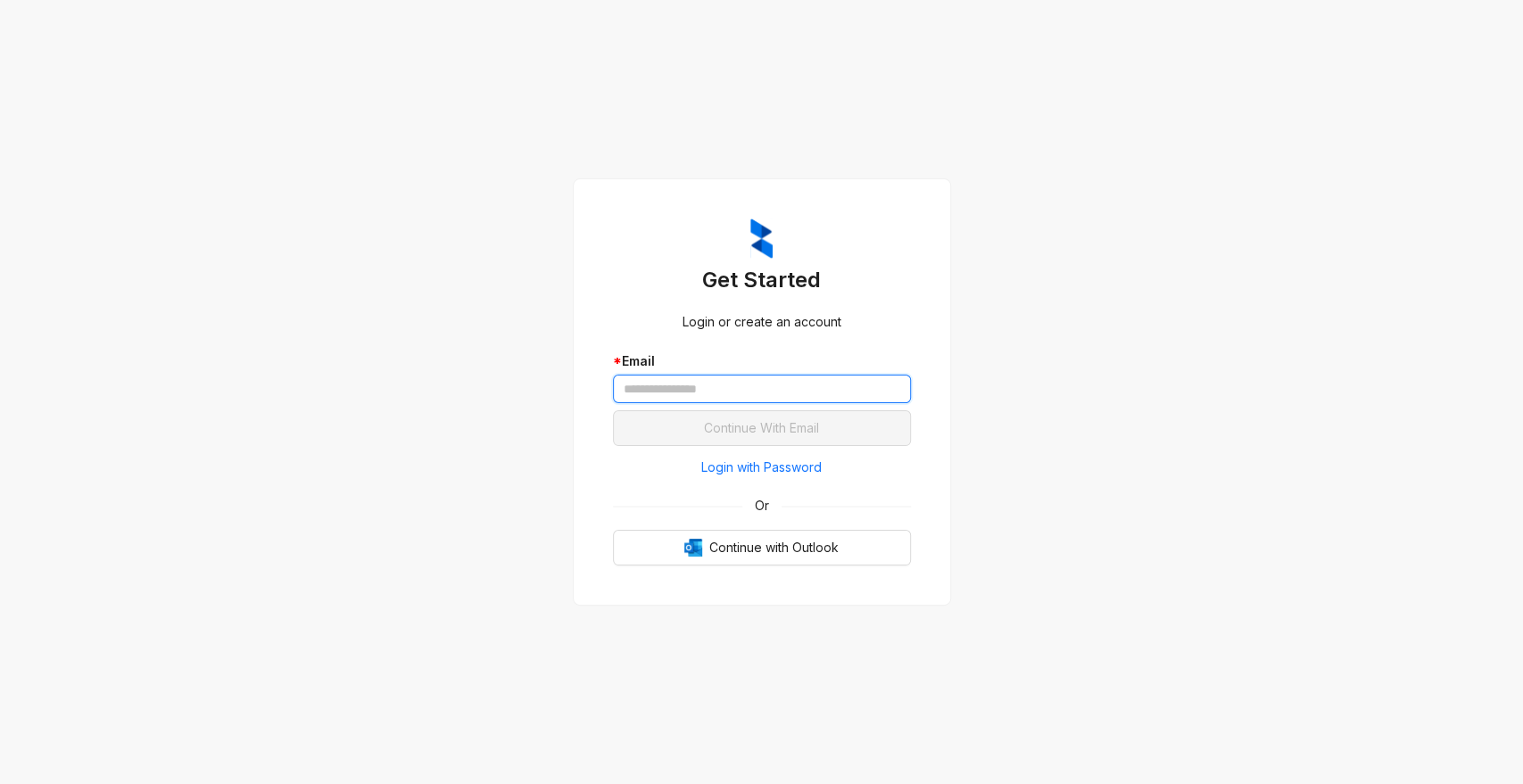
click at [659, 396] on input "text" at bounding box center [762, 389] width 298 height 29
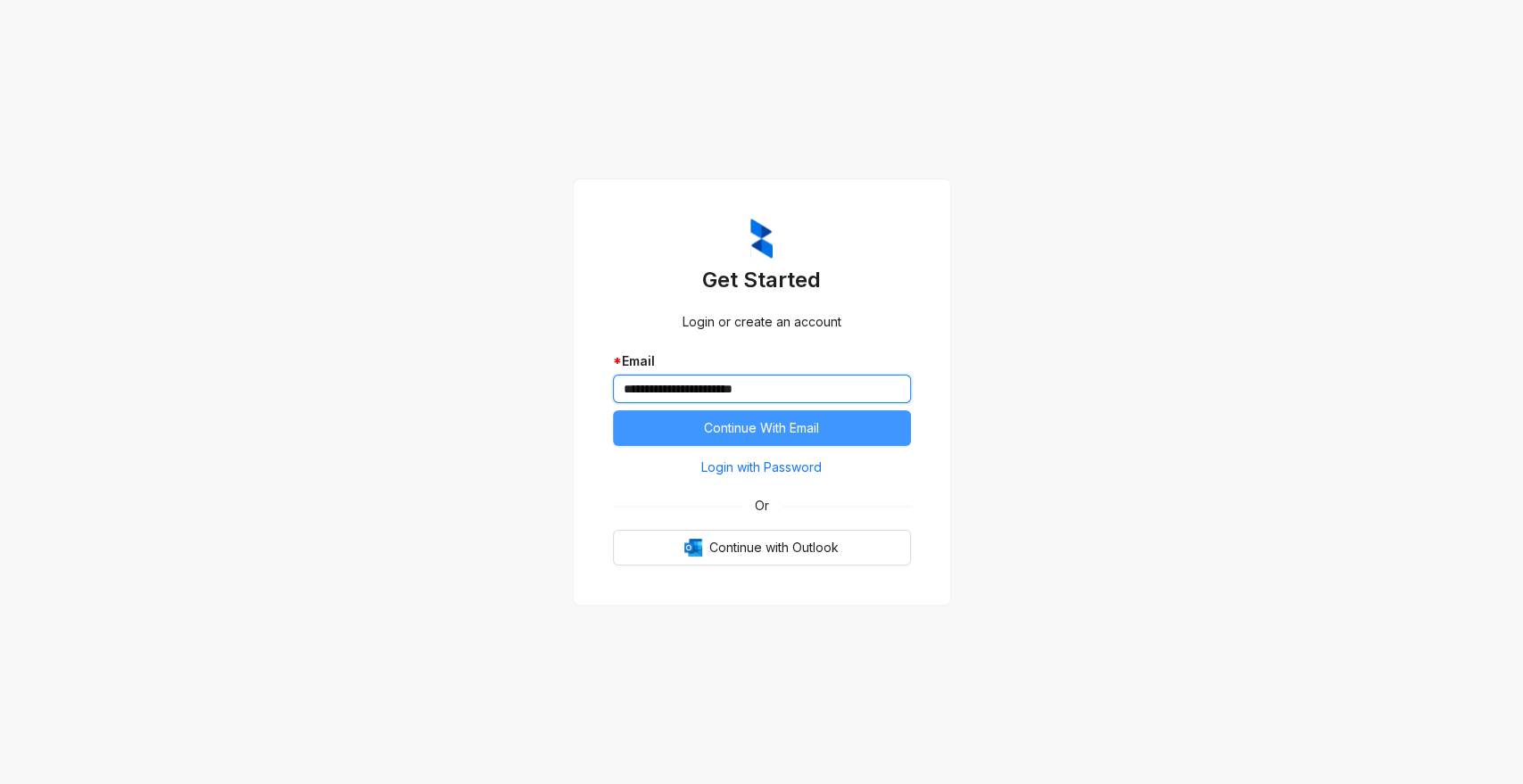
type input "**********"
click at [776, 423] on span "Continue With Email" at bounding box center [761, 428] width 115 height 20
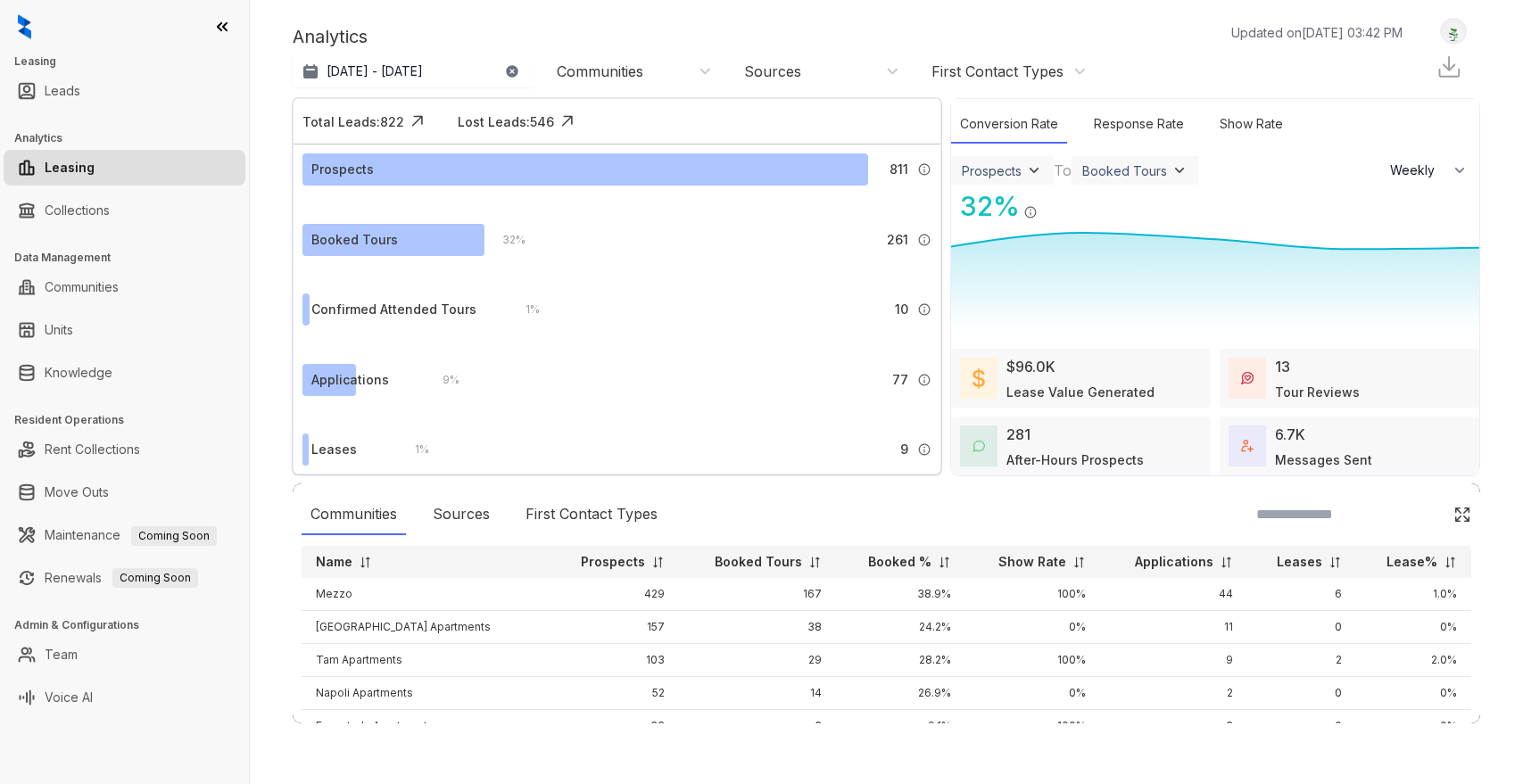
select select "******"
click at [515, 70] on icon "button" at bounding box center [511, 70] width 12 height 12
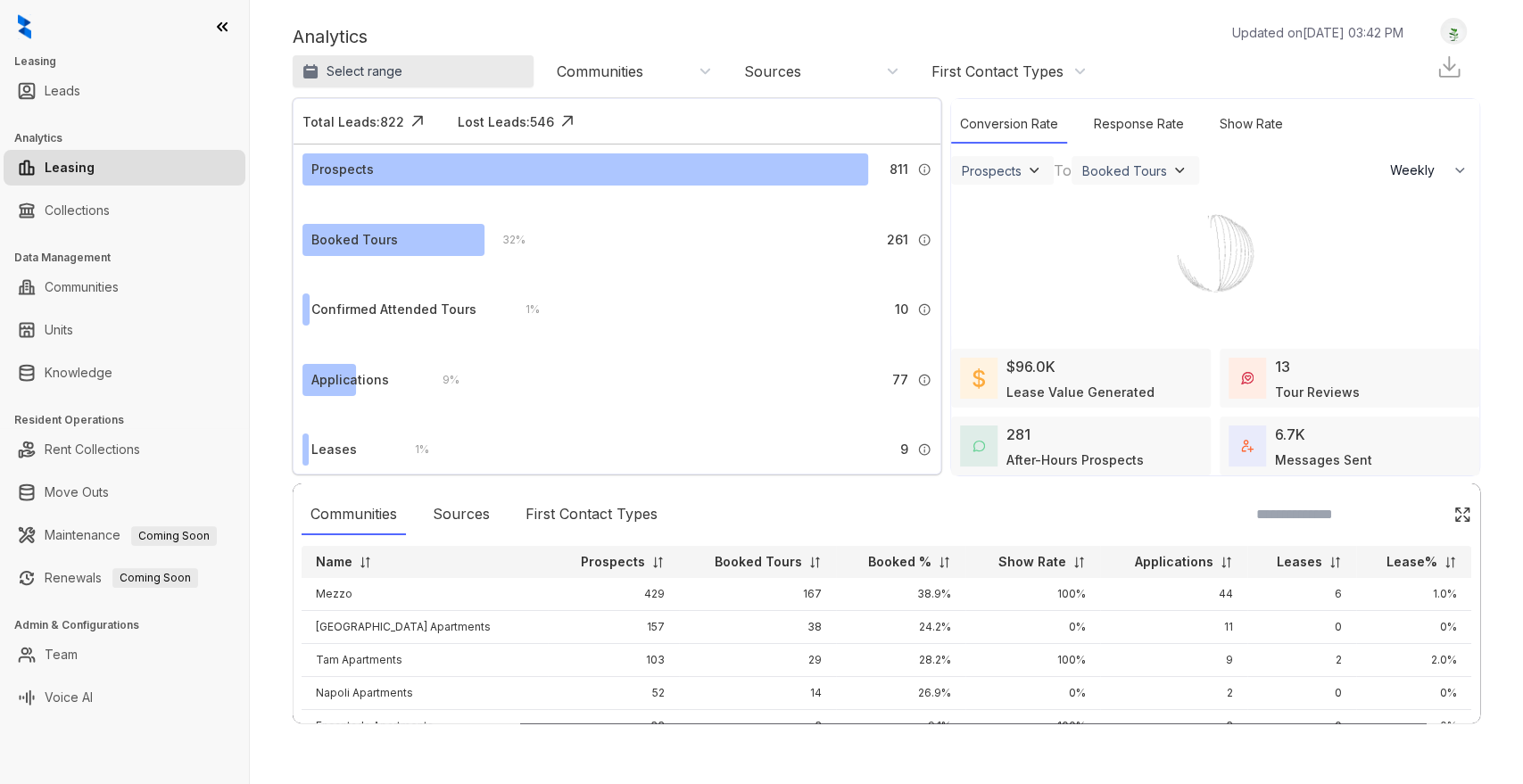
click at [467, 73] on button "Select range" at bounding box center [413, 71] width 241 height 33
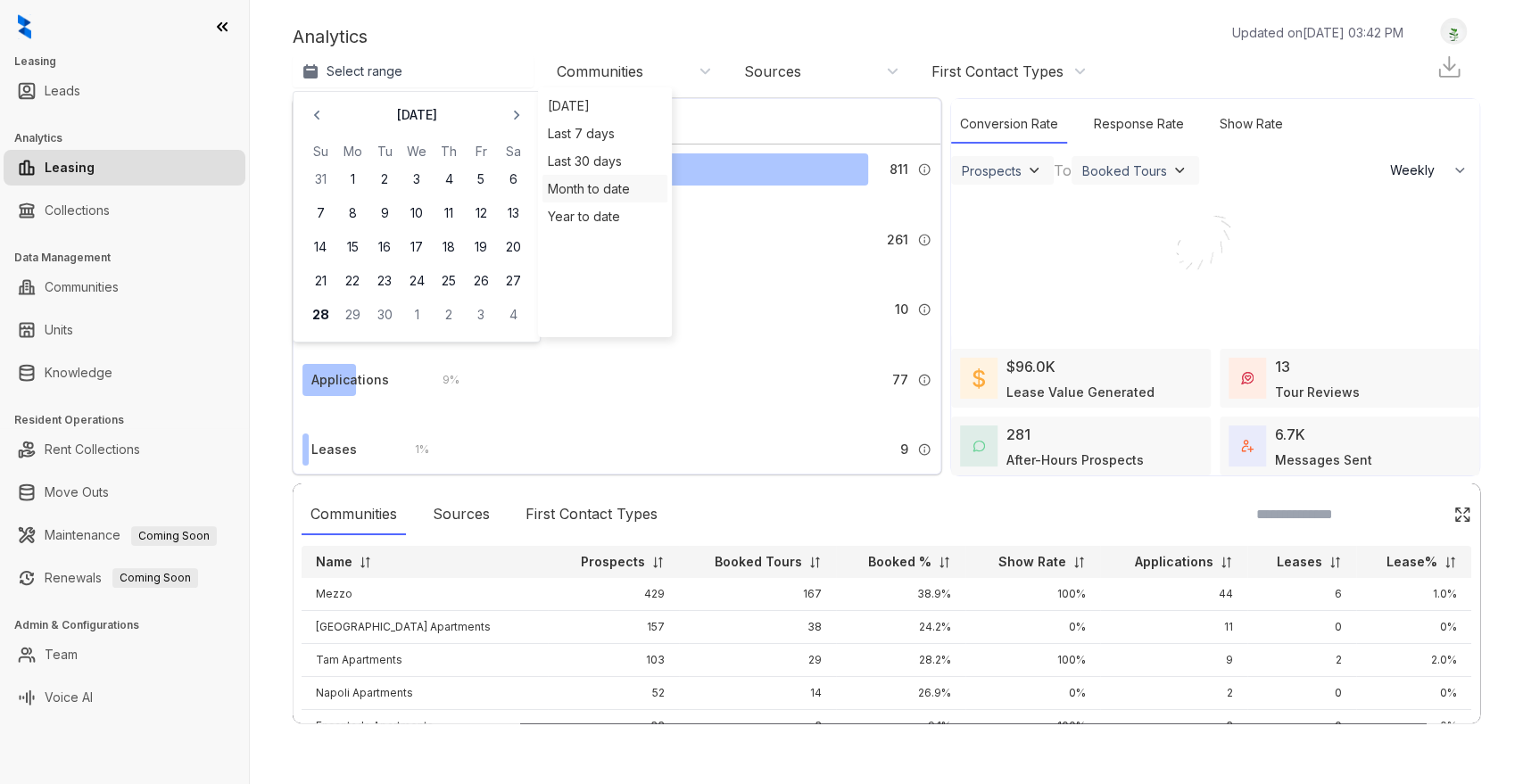
click at [606, 186] on div "Month to date" at bounding box center [605, 189] width 125 height 28
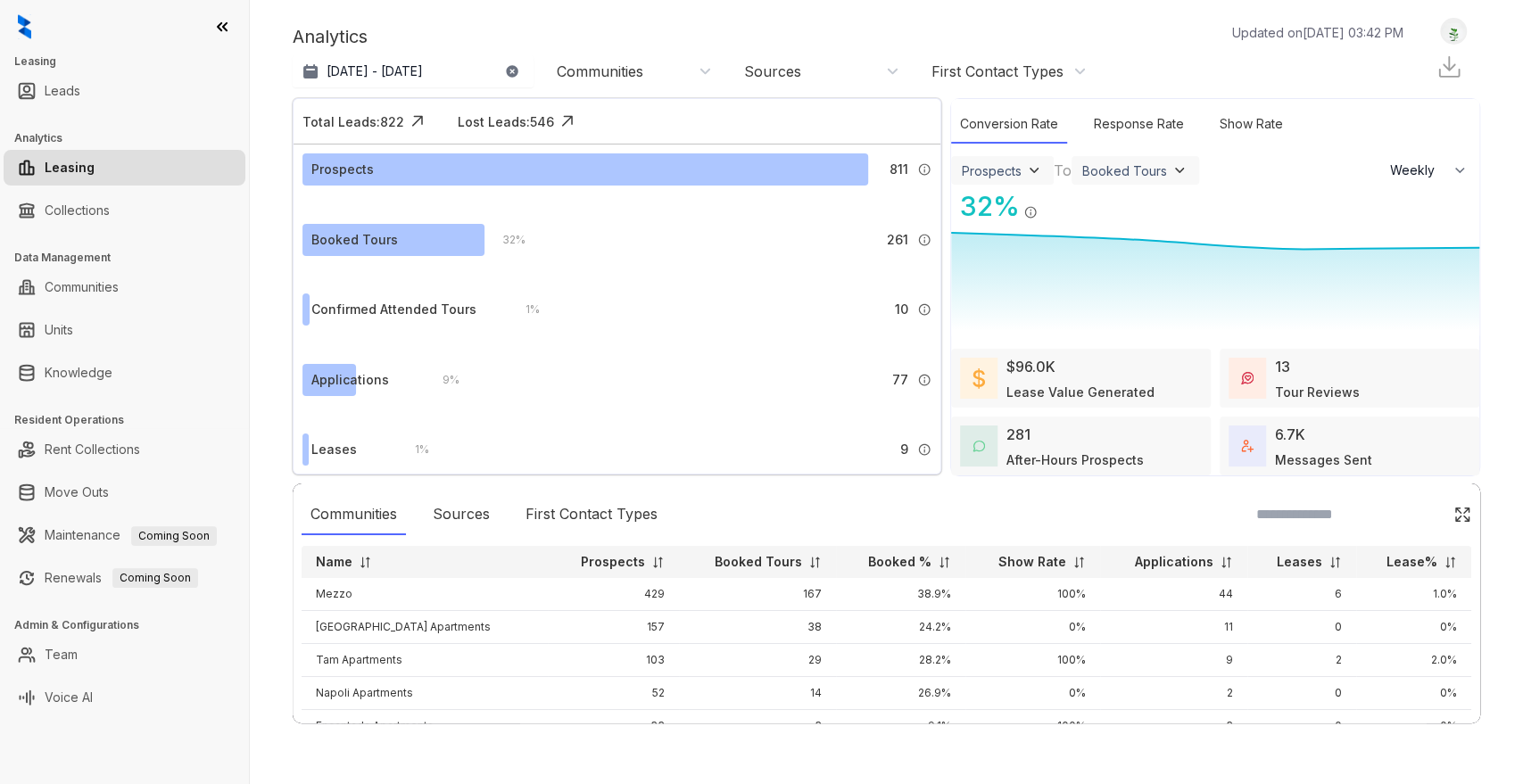
click at [704, 73] on div "Communities" at bounding box center [634, 71] width 155 height 20
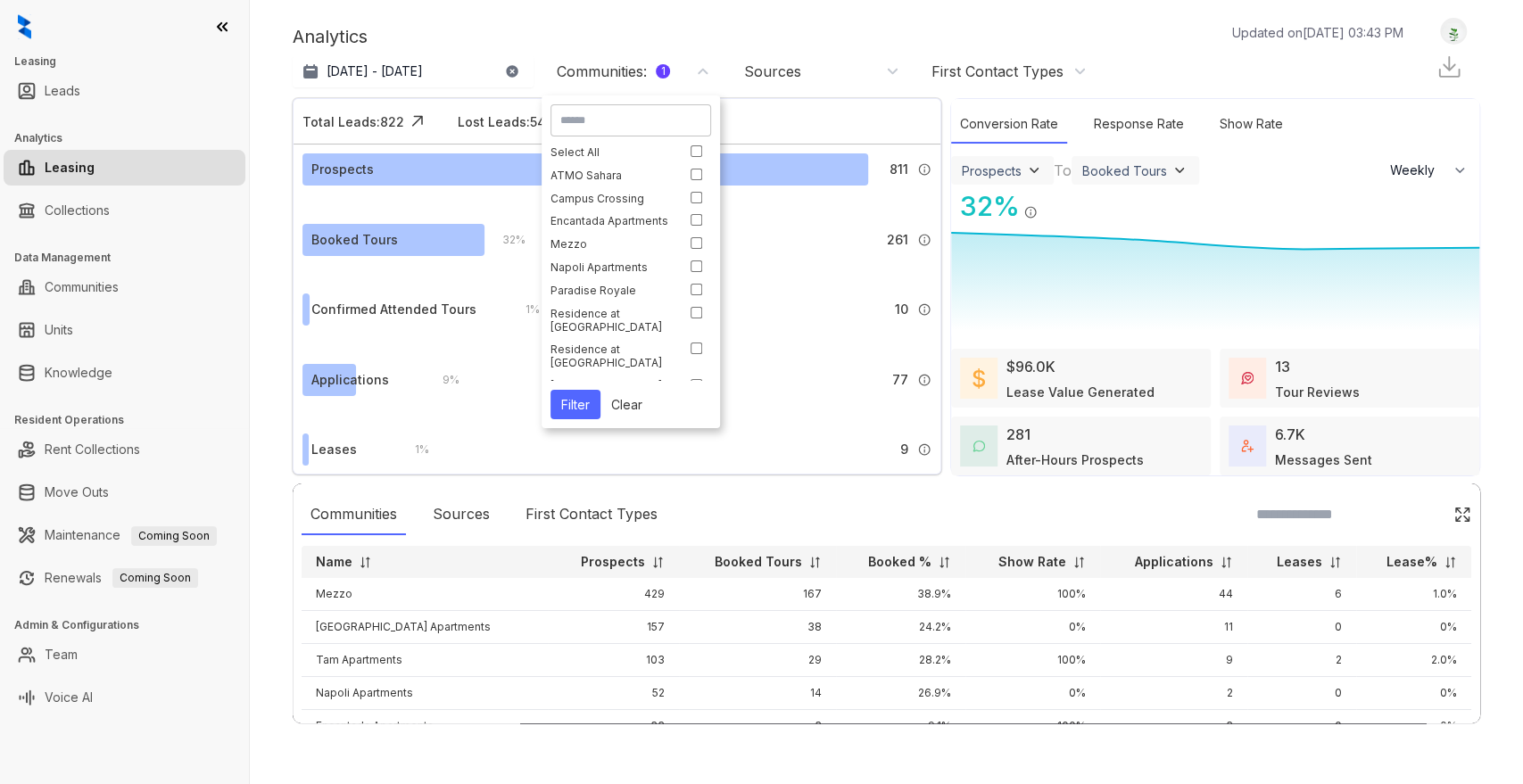
click at [575, 406] on button "Filter" at bounding box center [575, 405] width 50 height 30
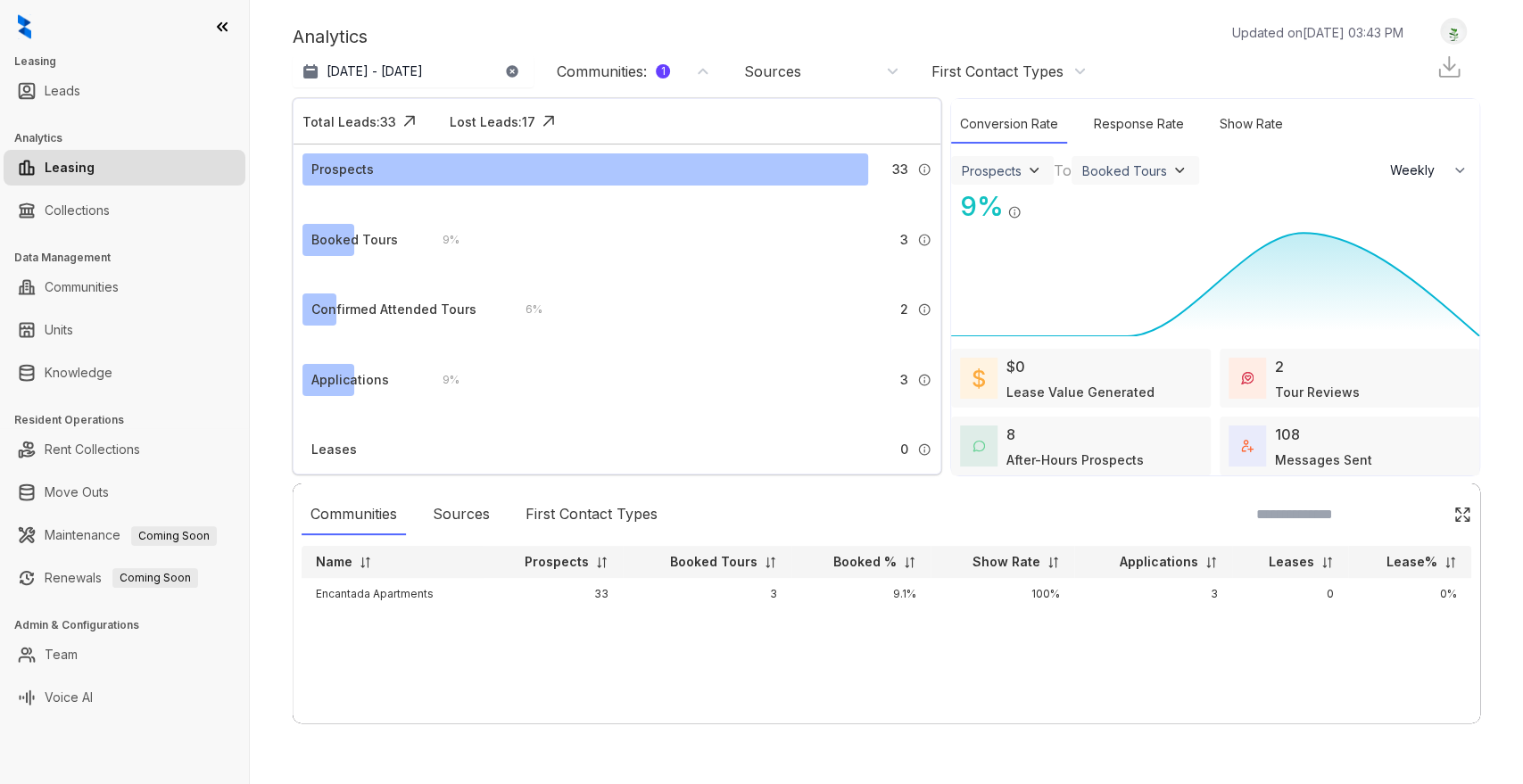
click at [613, 68] on div "Communities : 1" at bounding box center [612, 71] width 113 height 20
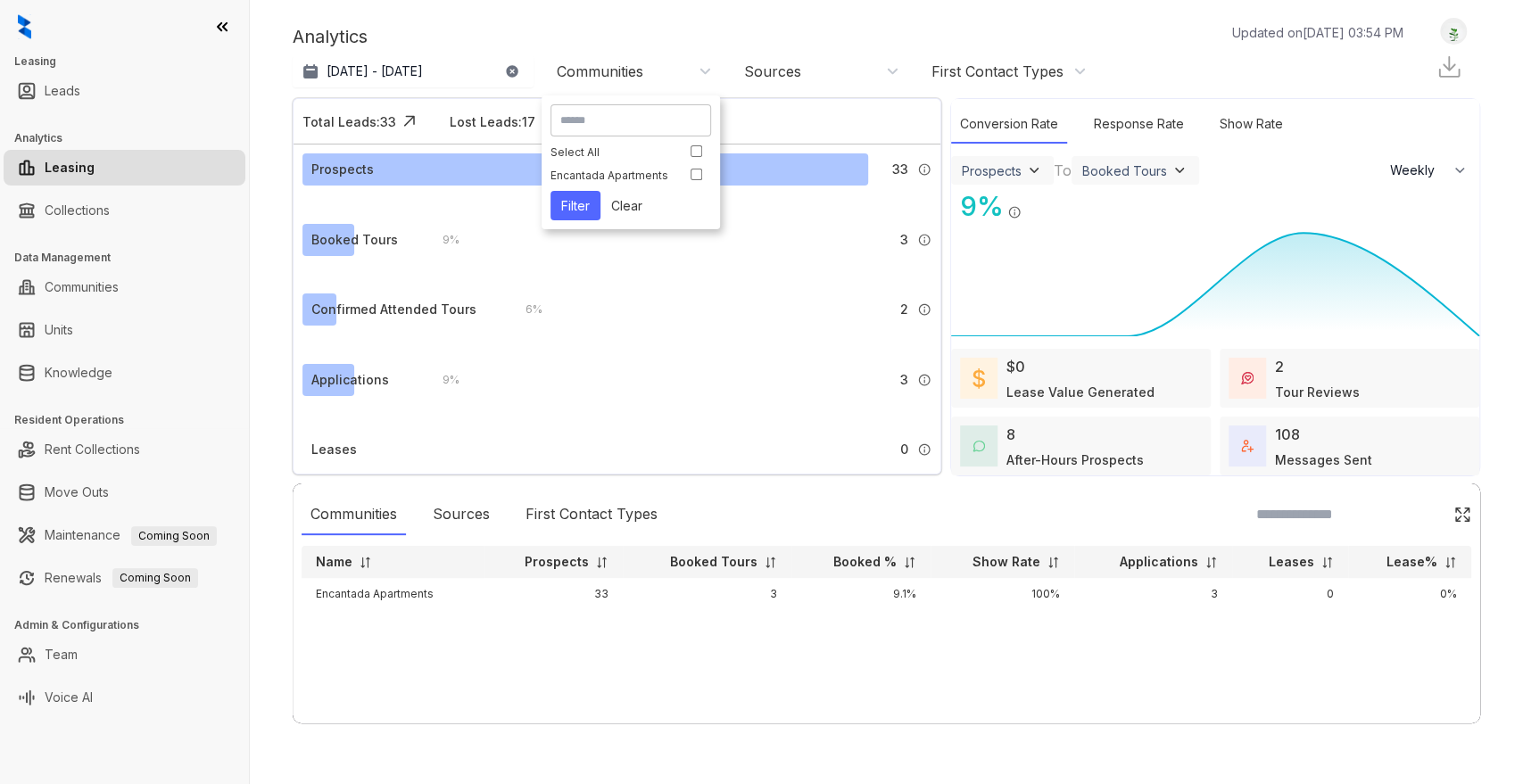
click at [650, 118] on input at bounding box center [631, 120] width 141 height 16
type input "***"
click at [631, 179] on button "Clear" at bounding box center [627, 182] width 52 height 30
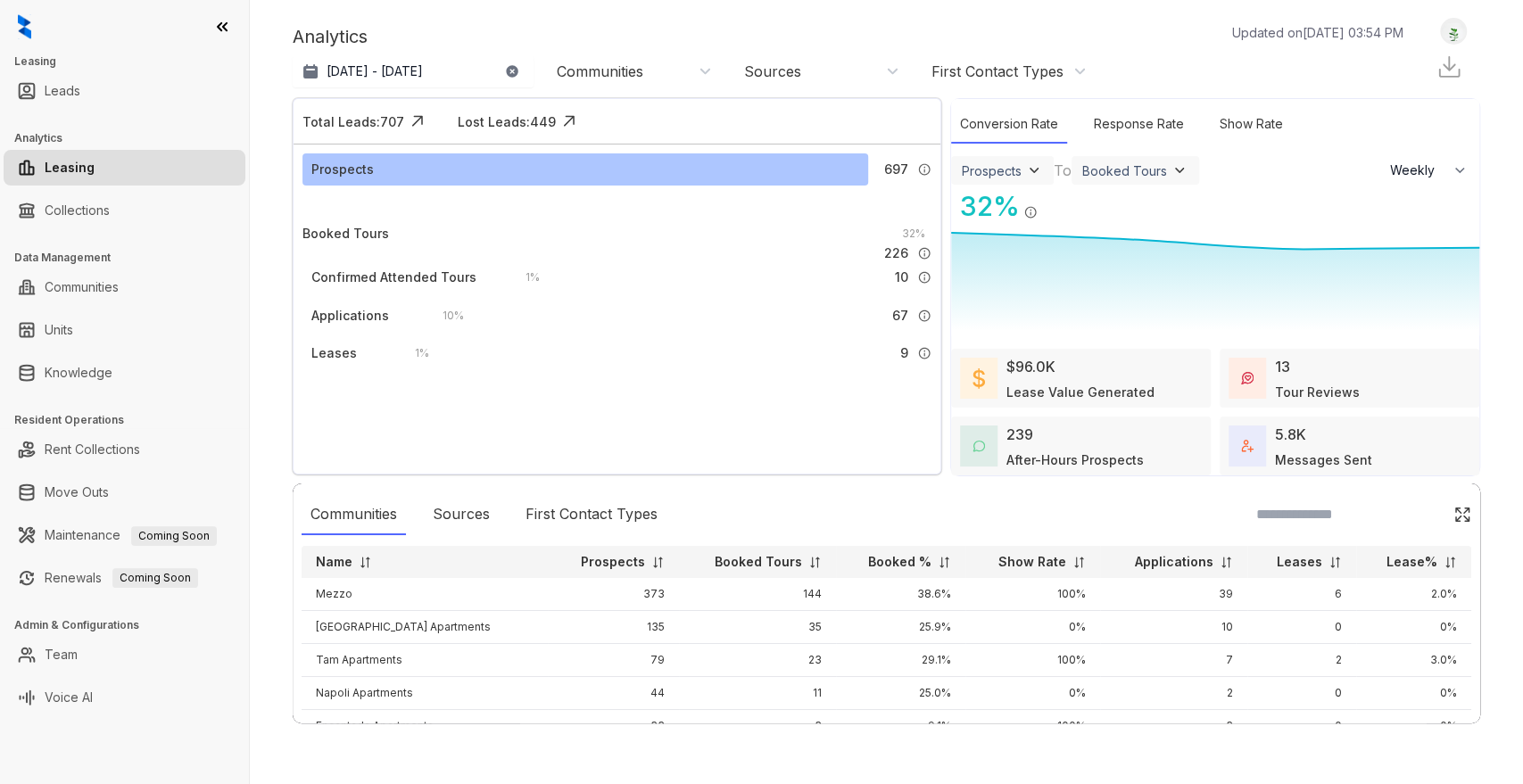
click at [663, 72] on div "Communities" at bounding box center [634, 71] width 155 height 20
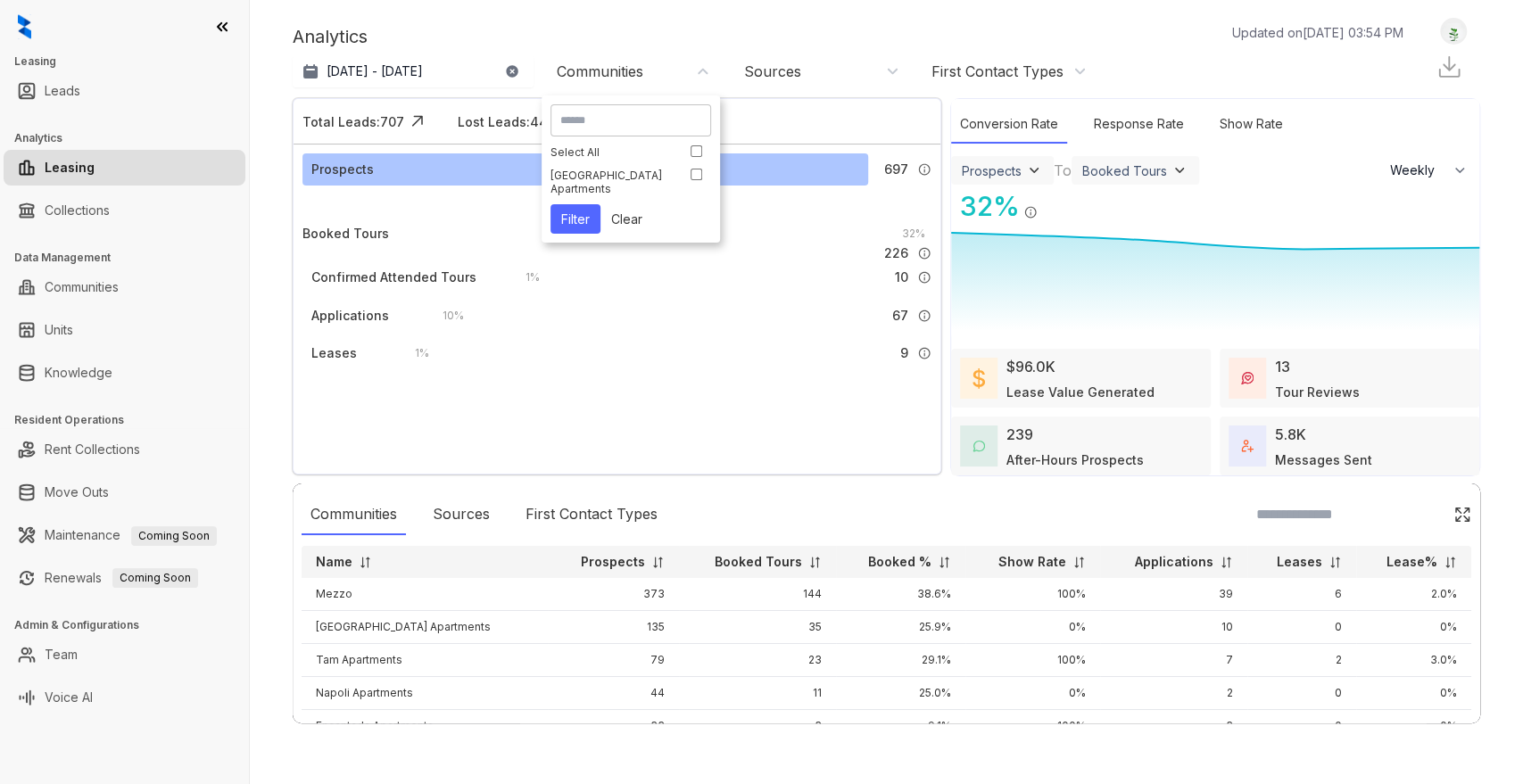
click at [580, 219] on button "Filter" at bounding box center [575, 219] width 50 height 30
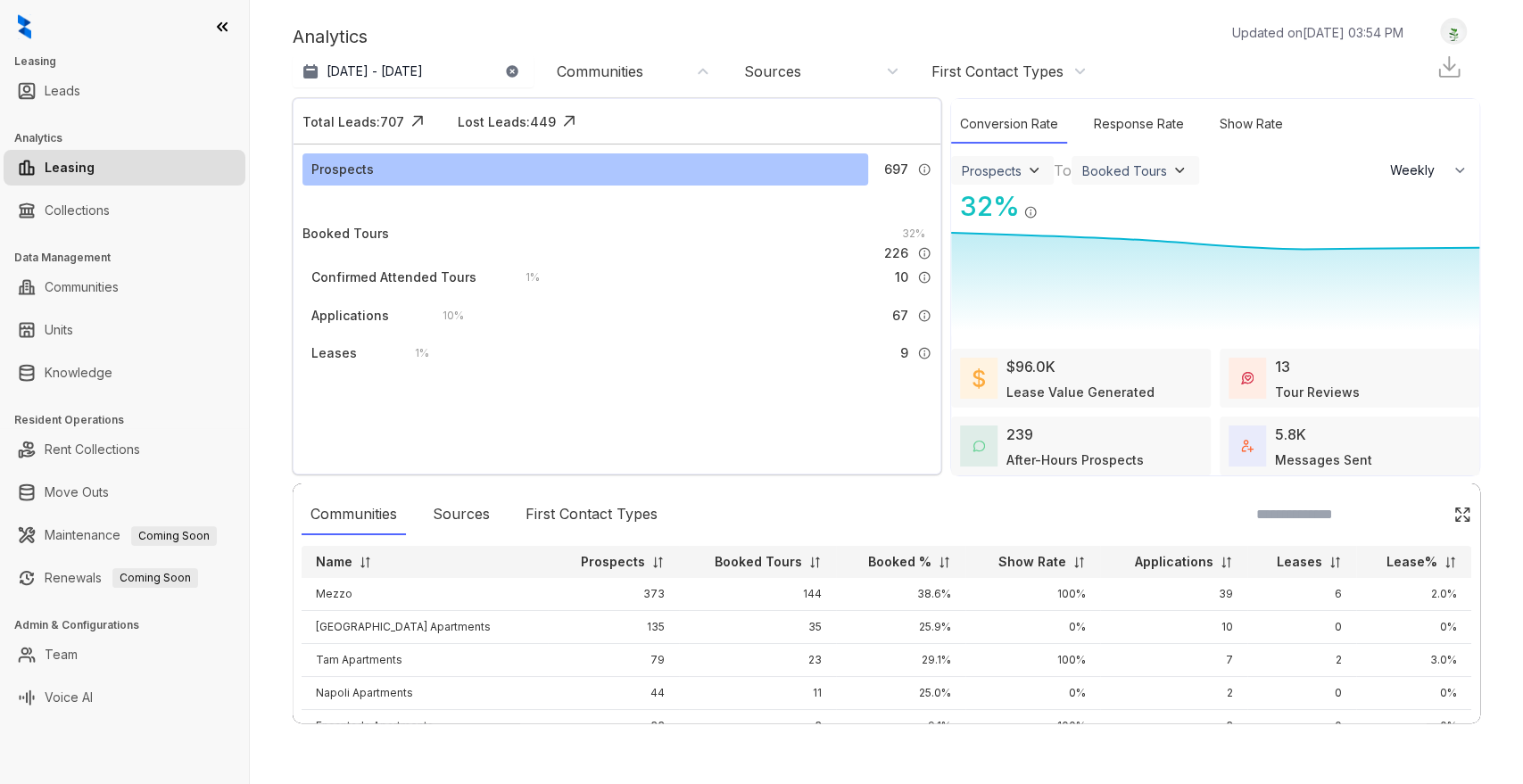
click at [607, 73] on div "Communities" at bounding box center [600, 71] width 87 height 20
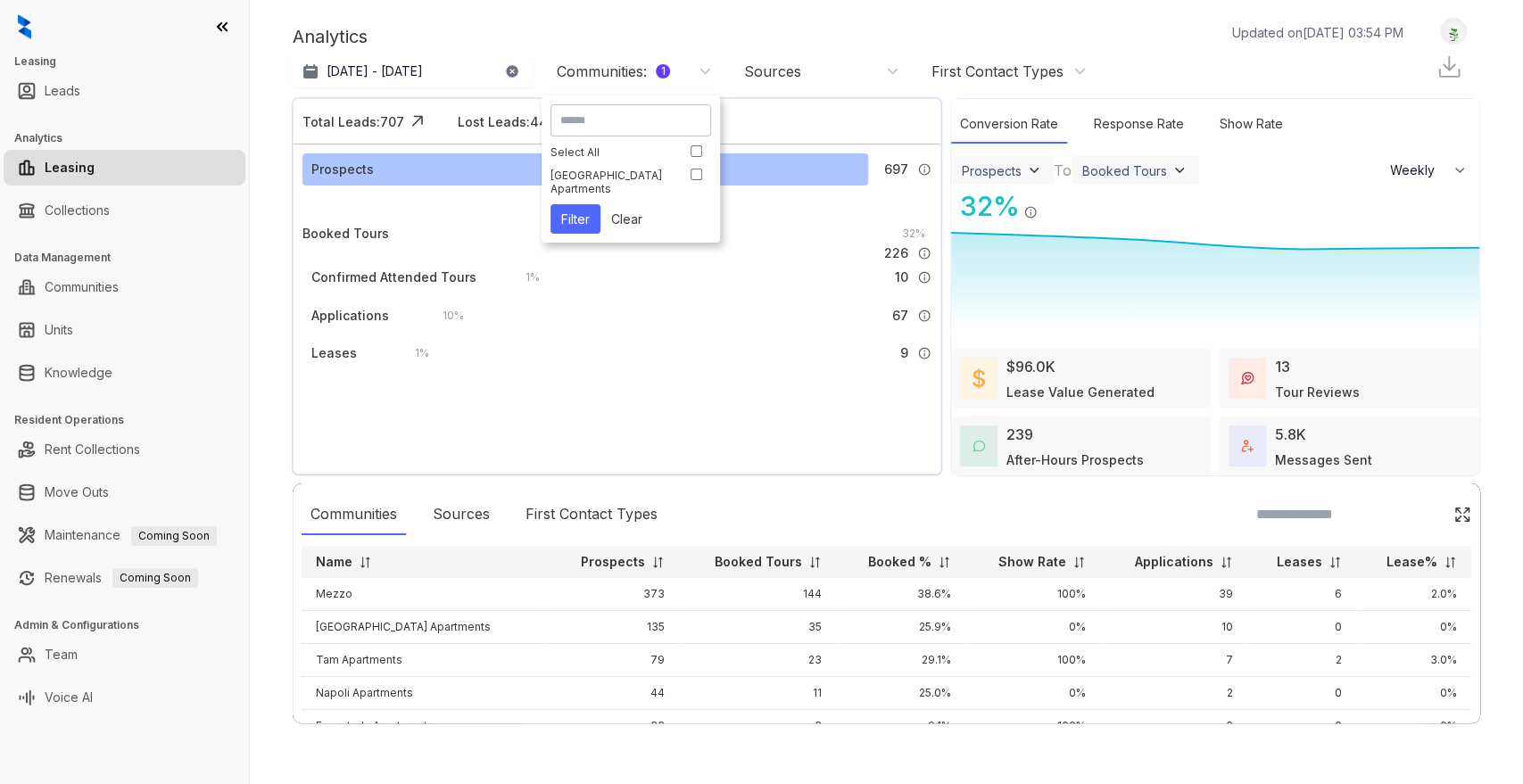
click at [578, 223] on button "Filter" at bounding box center [575, 219] width 50 height 30
